Goal: Navigation & Orientation: Find specific page/section

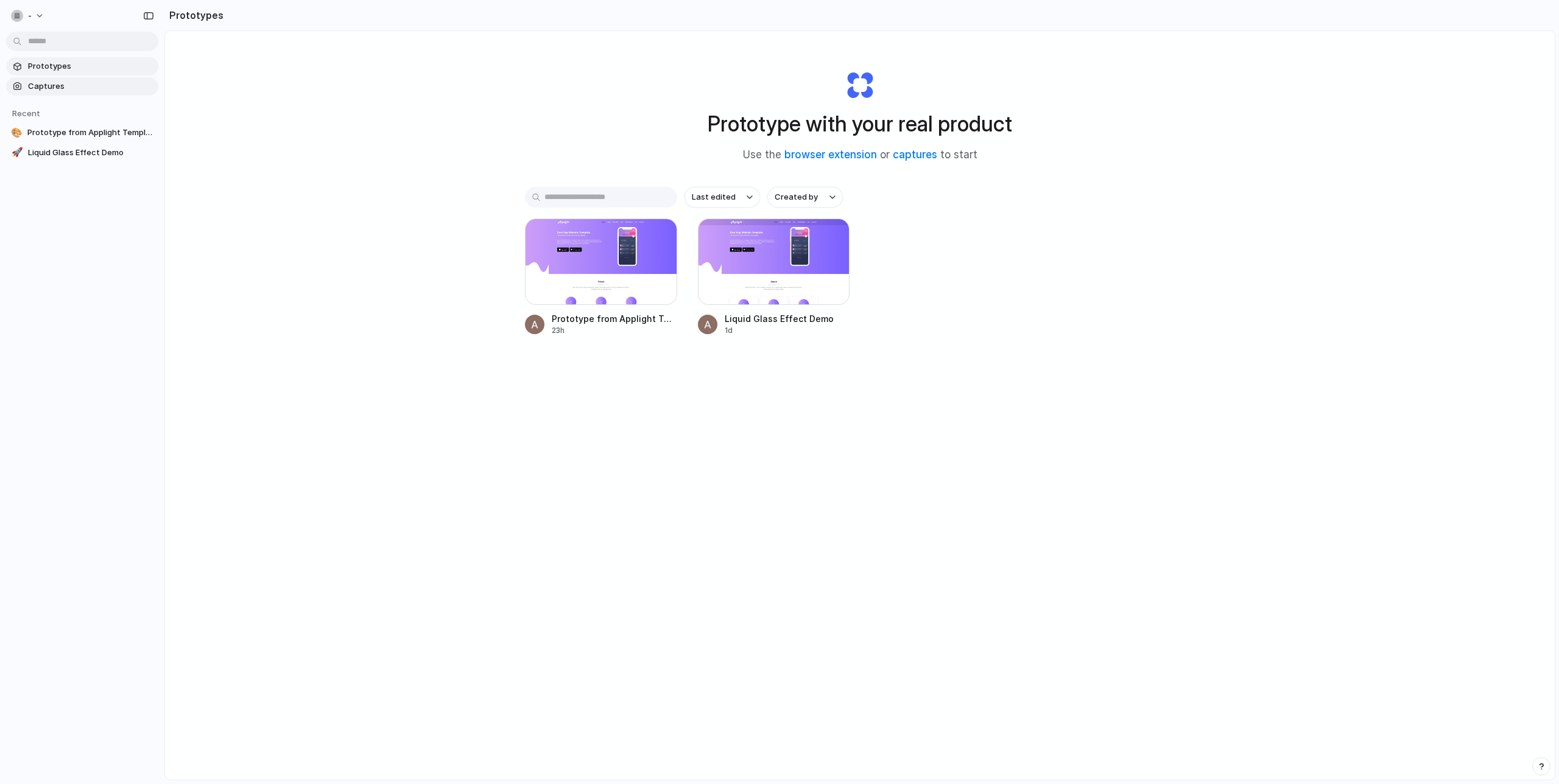
click at [70, 92] on link "Captures" at bounding box center [83, 87] width 152 height 18
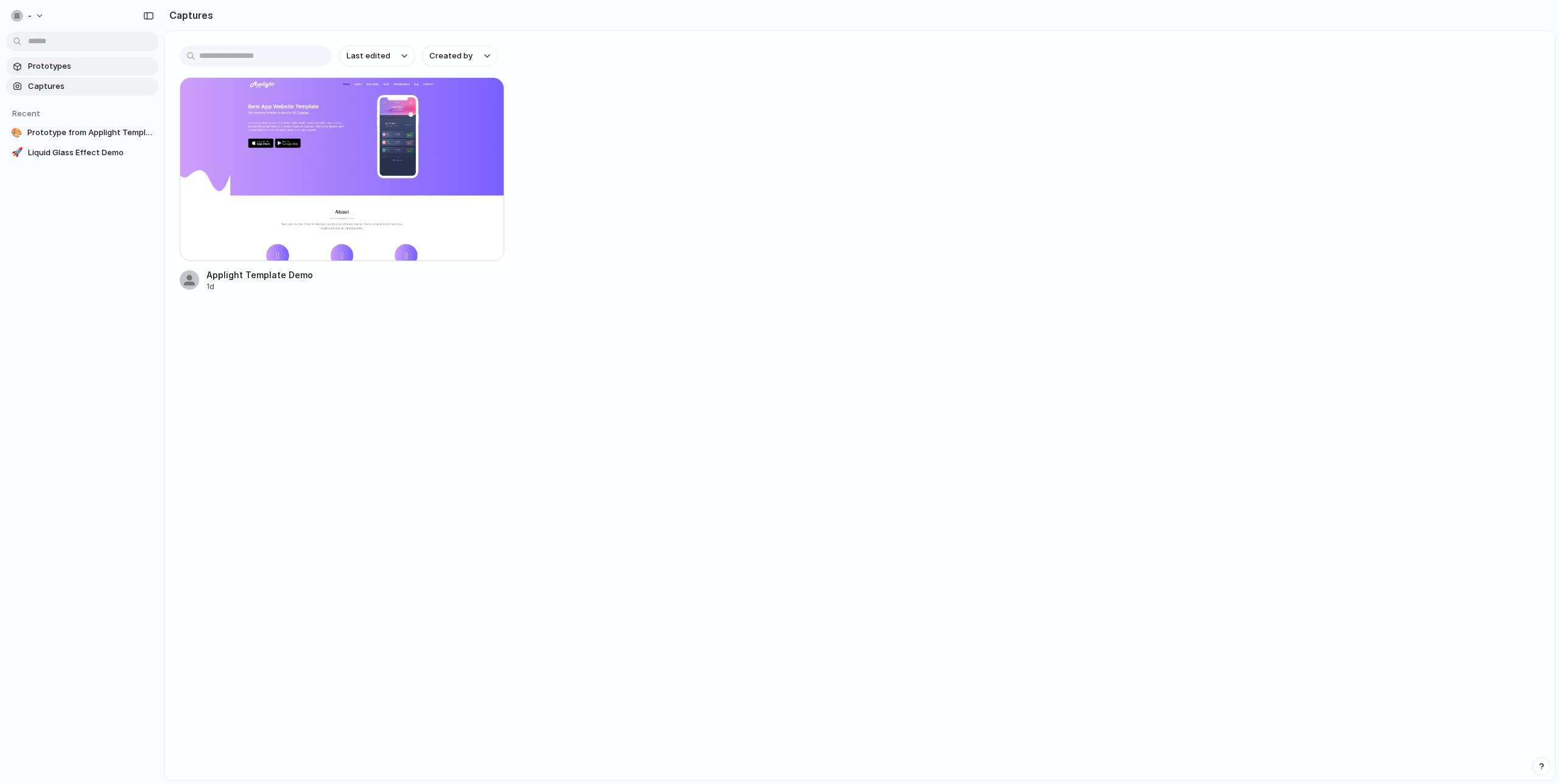
click at [84, 65] on span "Prototypes" at bounding box center [90, 66] width 125 height 12
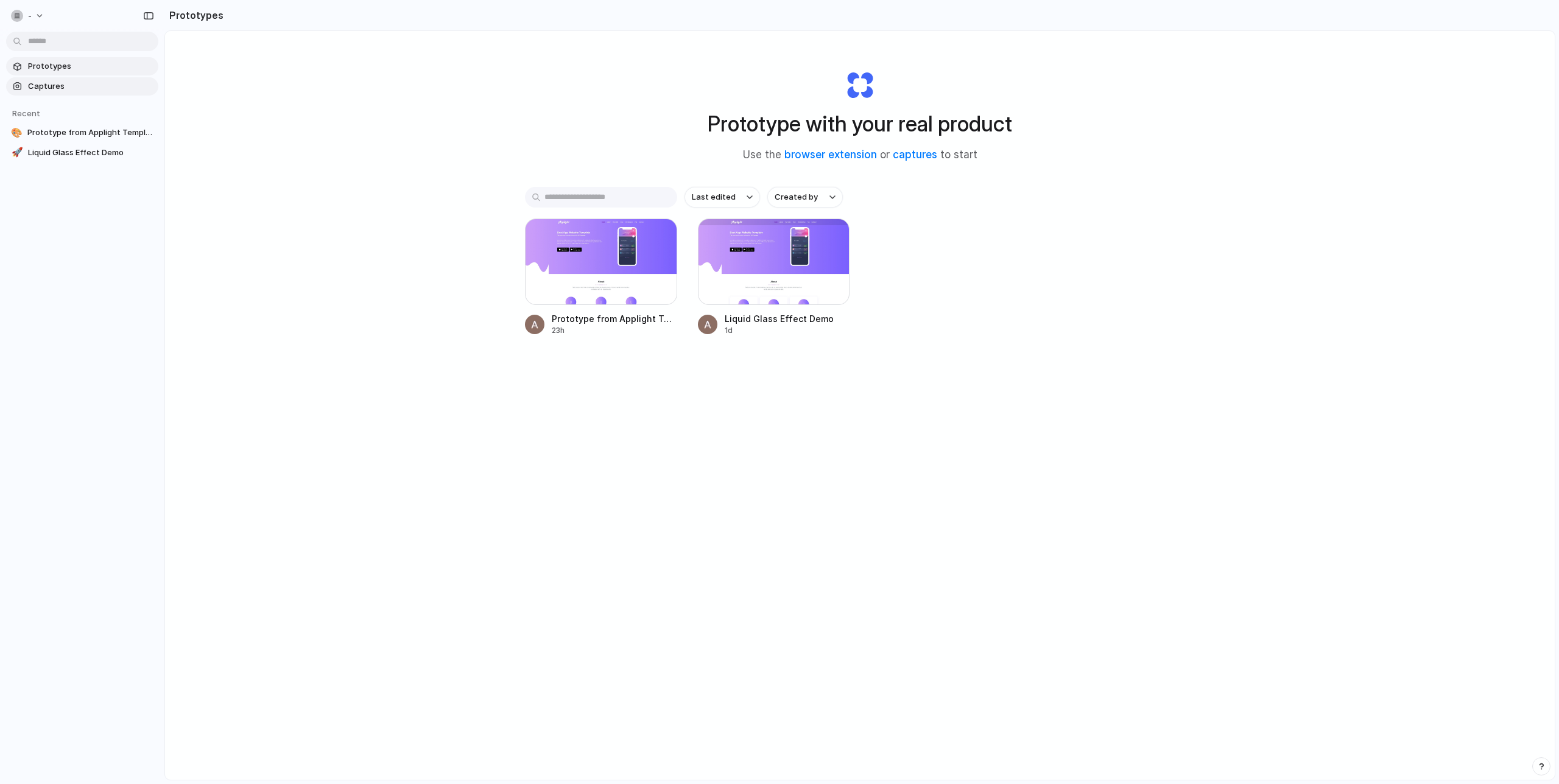
click at [85, 92] on span "Captures" at bounding box center [90, 86] width 125 height 12
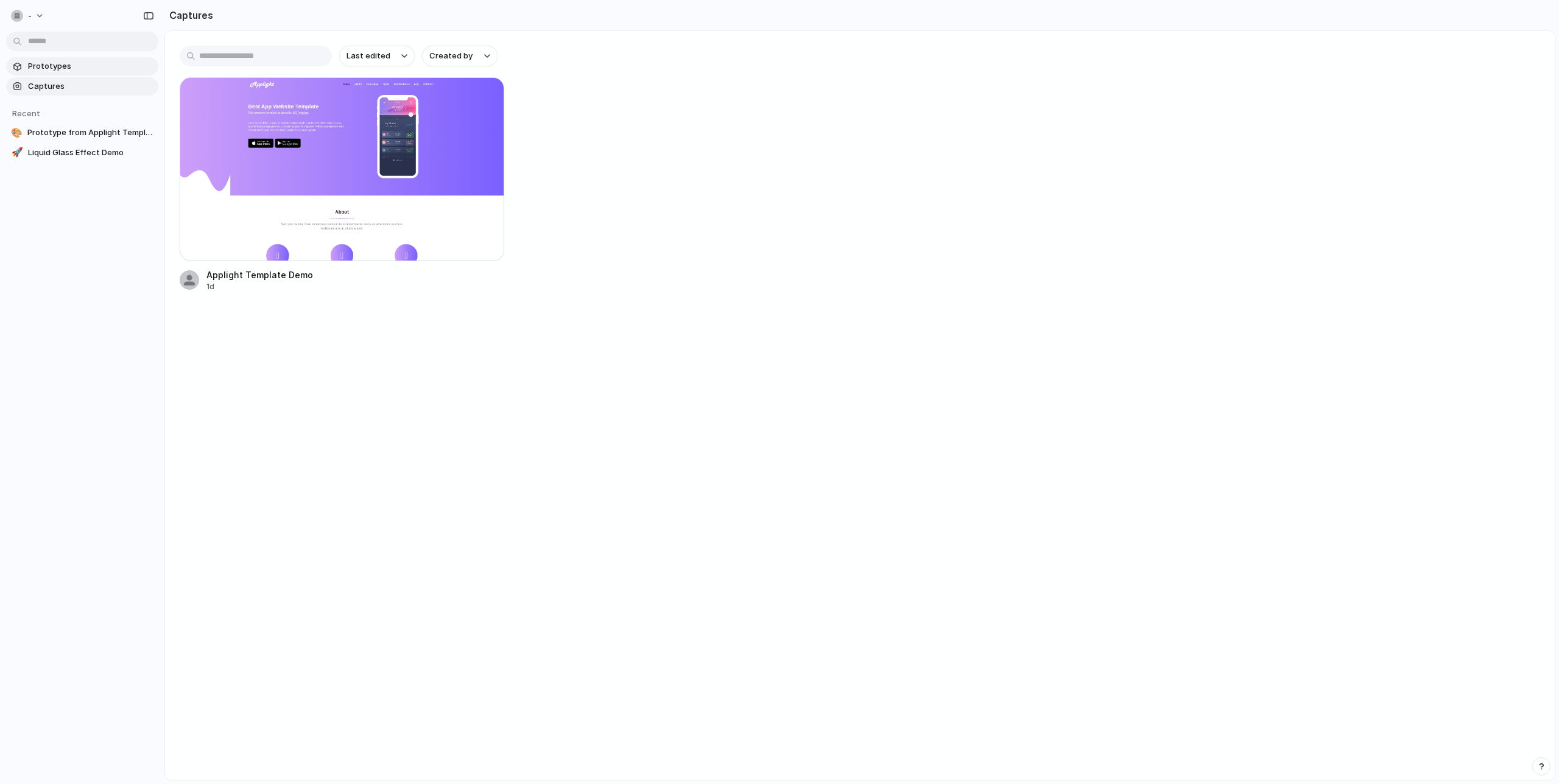
click at [85, 65] on span "Prototypes" at bounding box center [90, 66] width 125 height 12
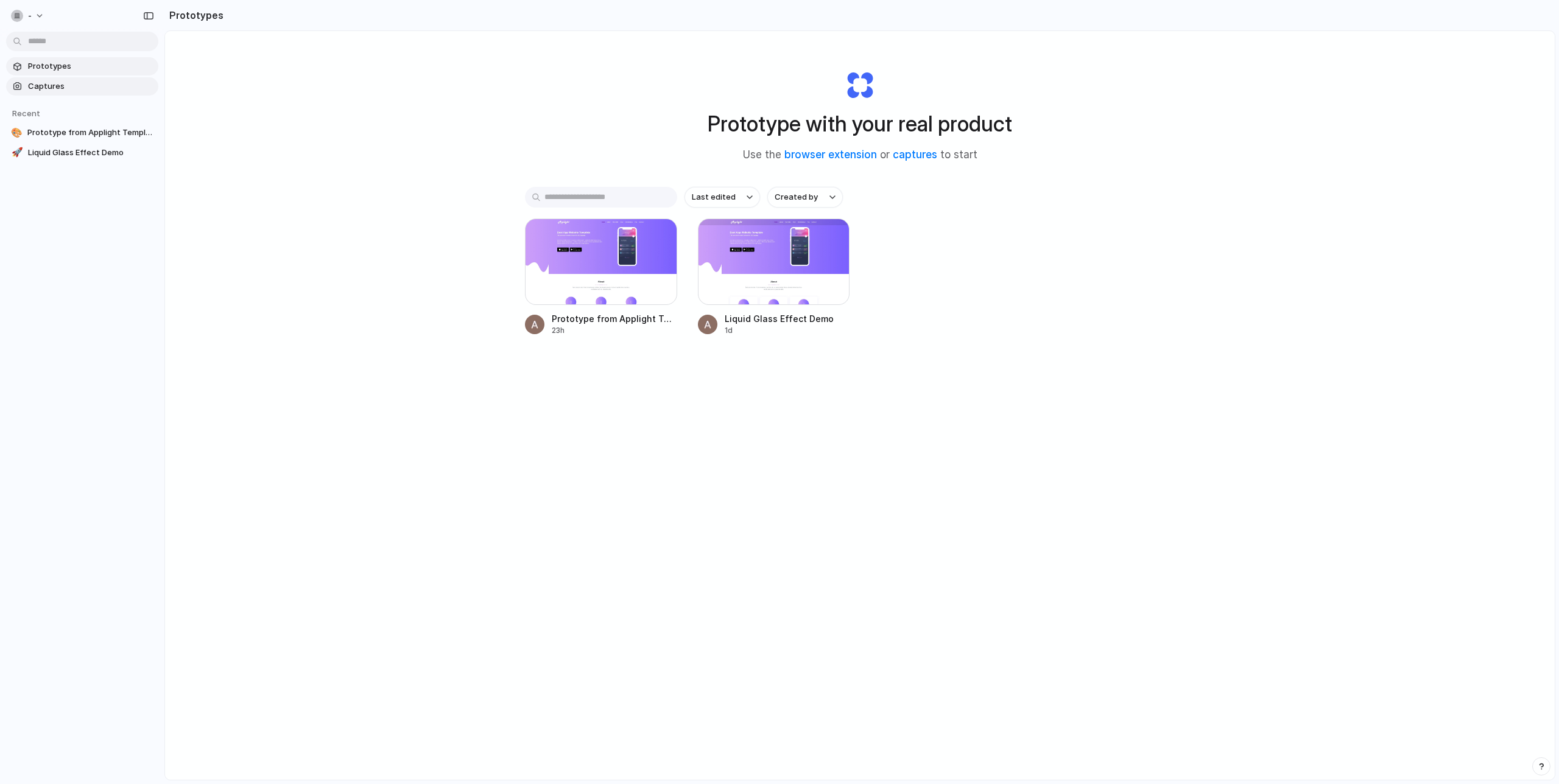
click at [48, 84] on span "Captures" at bounding box center [90, 86] width 125 height 12
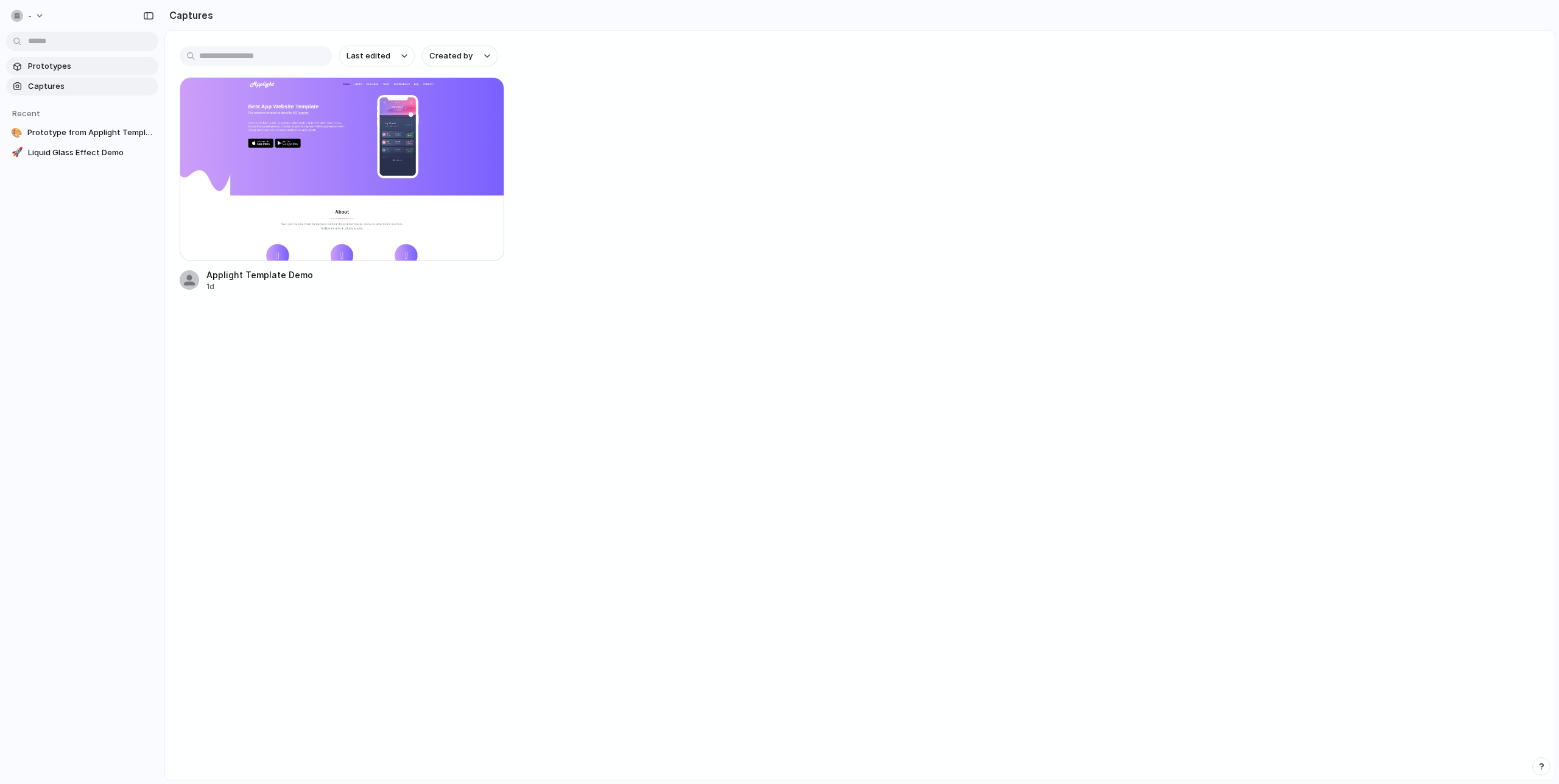
click at [51, 68] on span "Prototypes" at bounding box center [90, 66] width 125 height 12
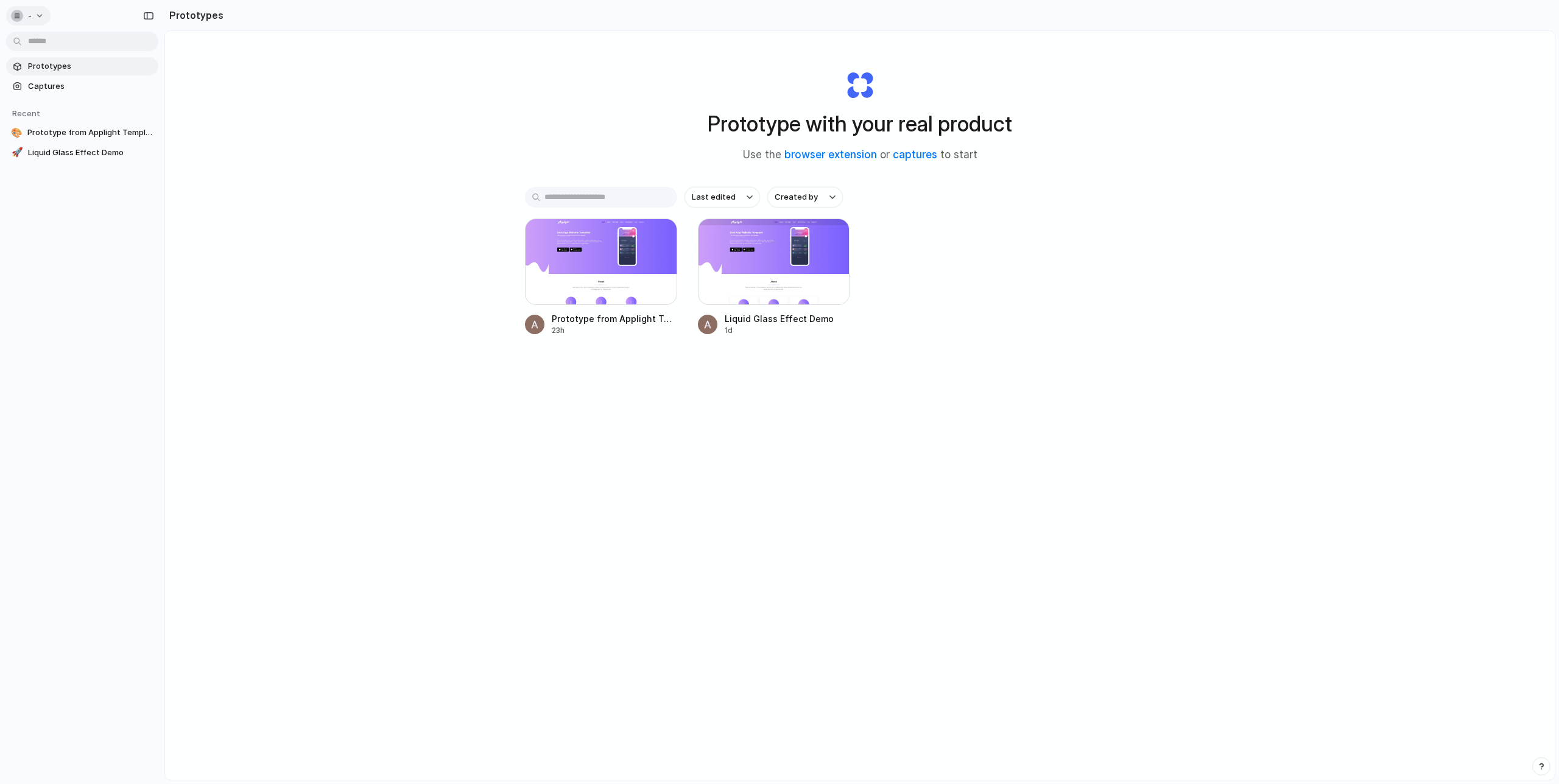
click at [46, 16] on button "-" at bounding box center [28, 16] width 45 height 19
click at [35, 14] on button "-" at bounding box center [28, 16] width 45 height 19
drag, startPoint x: 861, startPoint y: 591, endPoint x: 880, endPoint y: 579, distance: 22.5
click at [861, 591] on div "Settings Invite members Change theme Sign out" at bounding box center [780, 392] width 1559 height 784
click at [16, 8] on button "-" at bounding box center [28, 16] width 45 height 19
